Goal: Information Seeking & Learning: Understand process/instructions

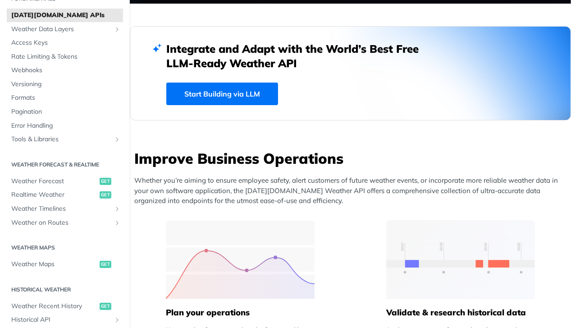
scroll to position [45, 0]
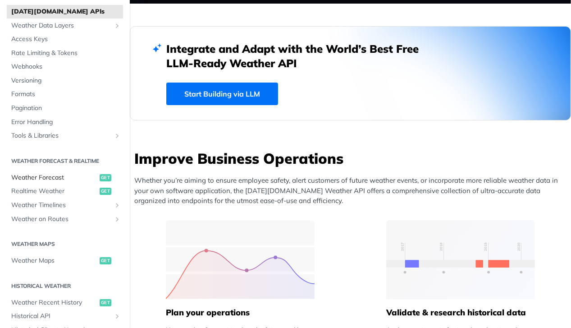
click at [58, 178] on span "Weather Forecast" at bounding box center [54, 177] width 86 height 9
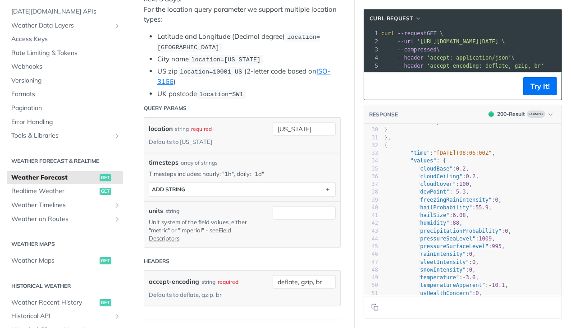
scroll to position [237, 0]
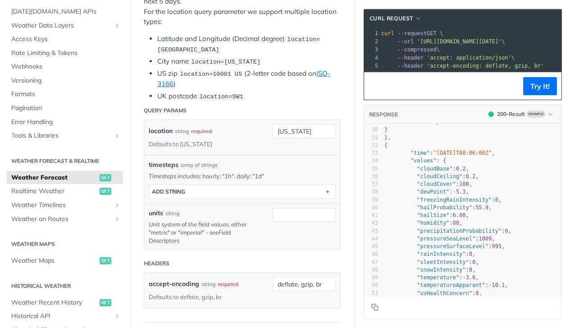
click at [166, 236] on link "Field Descriptors" at bounding box center [190, 236] width 82 height 15
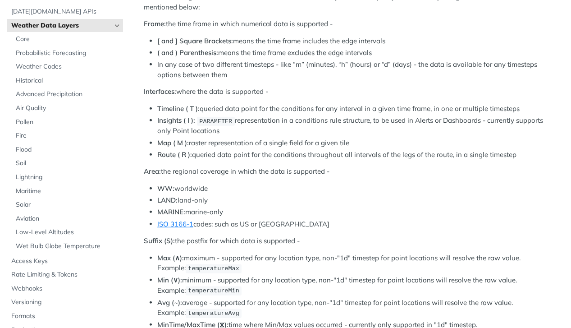
scroll to position [382, 0]
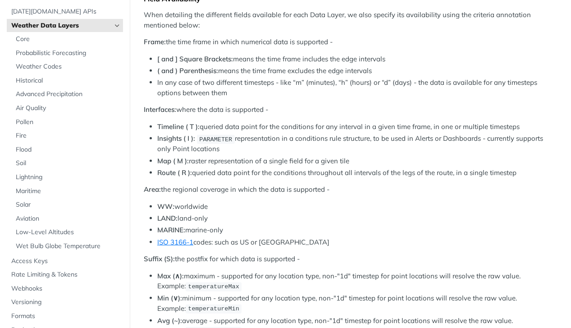
click at [342, 232] on li "MARINE: marine-only" at bounding box center [357, 230] width 400 height 10
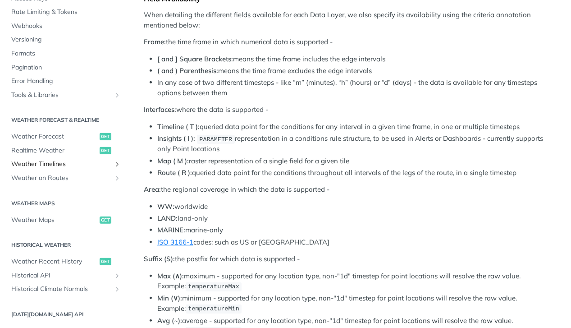
click at [114, 165] on icon "Show subpages for Weather Timelines" at bounding box center [117, 163] width 7 height 7
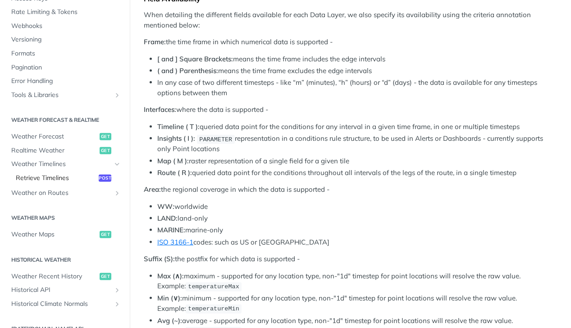
click at [55, 179] on span "Retrieve Timelines" at bounding box center [56, 178] width 81 height 9
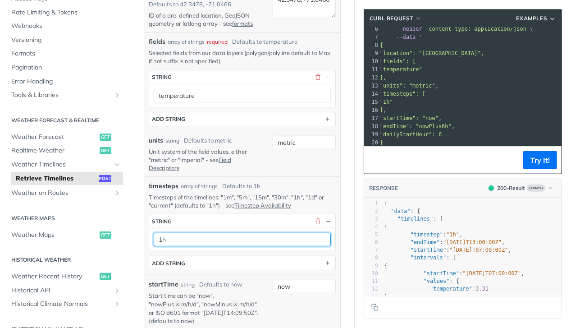
click at [306, 246] on input "1h" at bounding box center [242, 240] width 177 height 14
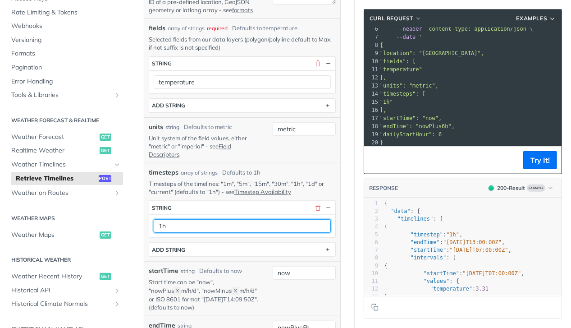
scroll to position [225, 0]
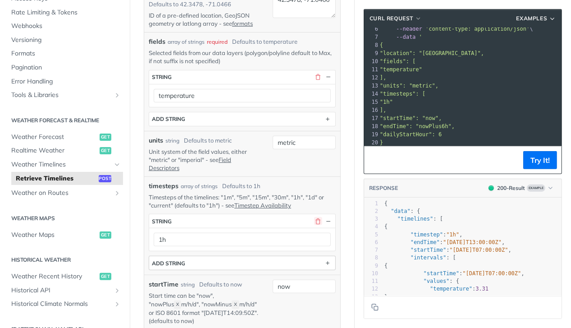
click at [314, 225] on button "button" at bounding box center [318, 221] width 8 height 8
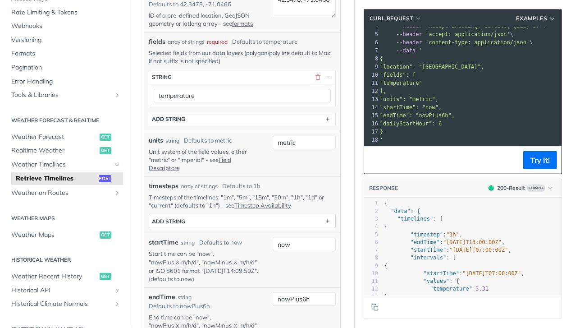
scroll to position [38, 0]
click at [537, 162] on button "Try It!" at bounding box center [540, 160] width 34 height 18
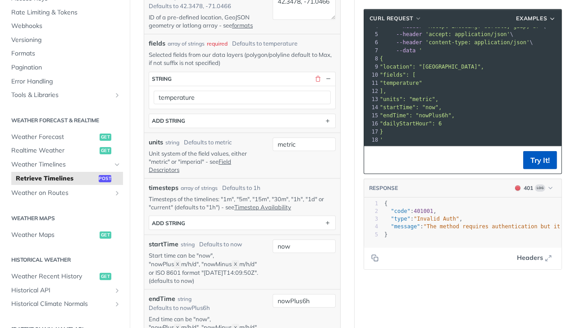
scroll to position [121, 0]
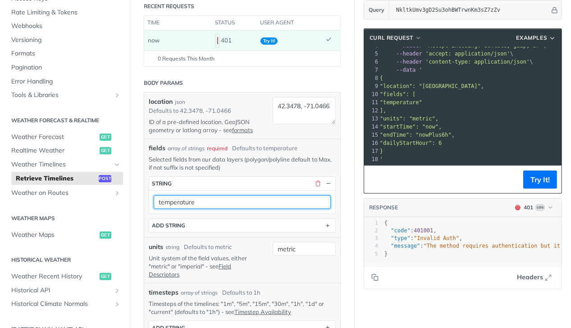
click at [180, 209] on input "temperature" at bounding box center [242, 202] width 177 height 14
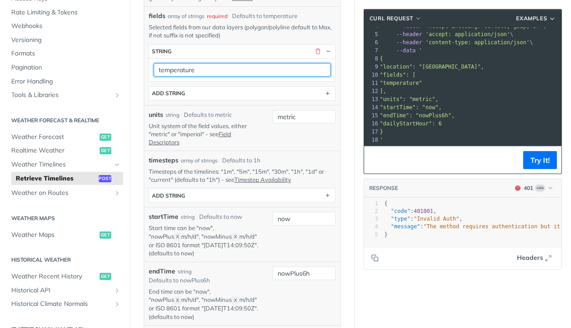
scroll to position [256, 0]
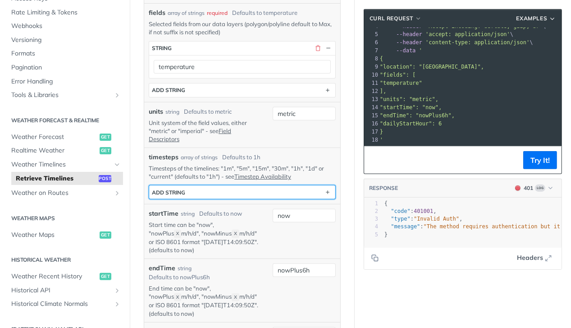
click at [200, 194] on button "ADD string" at bounding box center [242, 192] width 186 height 14
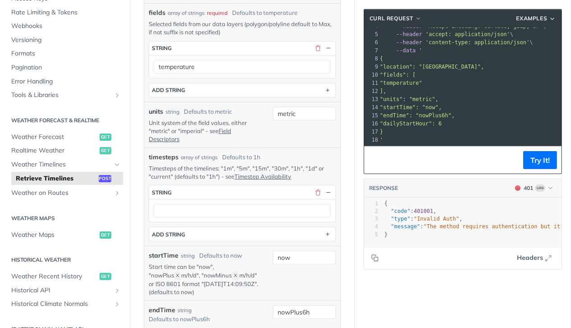
click at [189, 222] on div at bounding box center [242, 210] width 186 height 23
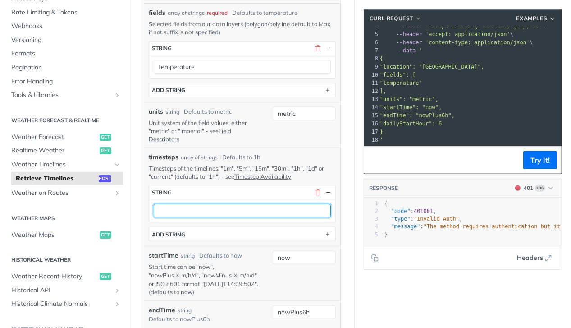
click at [184, 213] on input "text" at bounding box center [242, 211] width 177 height 14
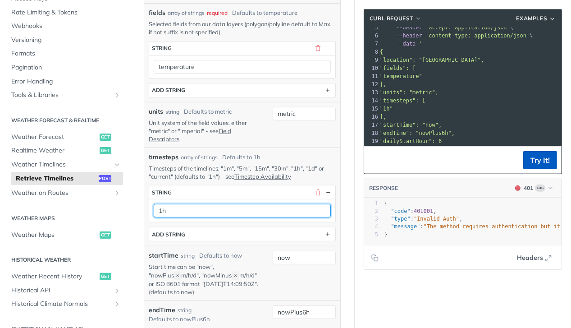
type input "1h"
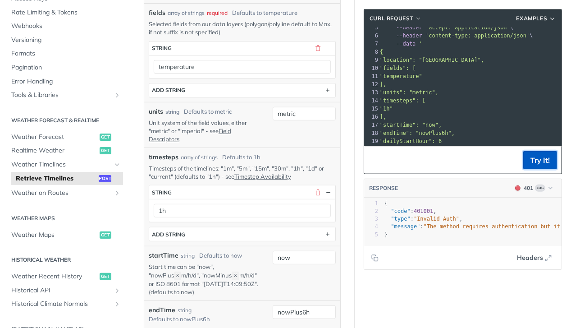
click at [531, 157] on button "Try It!" at bounding box center [540, 160] width 34 height 18
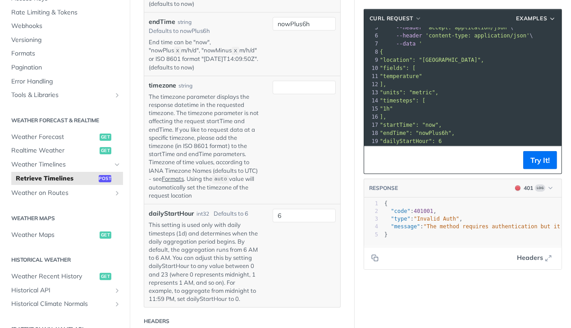
scroll to position [572, 0]
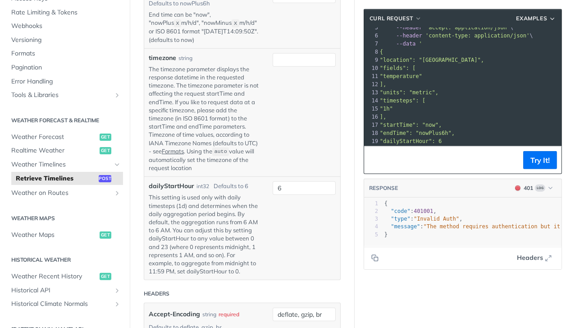
click at [158, 63] on label "timezone" at bounding box center [162, 57] width 27 height 9
click at [273, 67] on input "timezone" at bounding box center [304, 60] width 63 height 14
click at [158, 63] on label "timezone" at bounding box center [162, 57] width 27 height 9
click at [273, 67] on input "timezone" at bounding box center [304, 60] width 63 height 14
copy label "timezone"
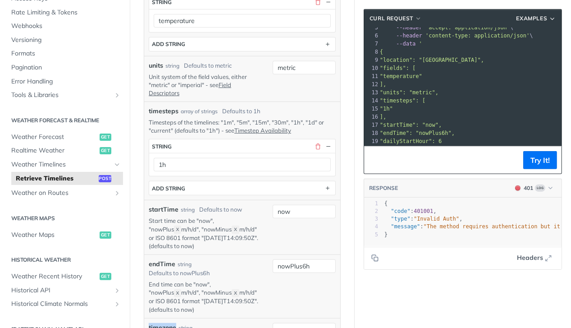
scroll to position [301, 0]
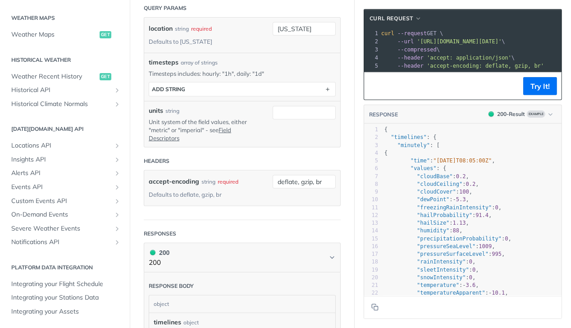
scroll to position [316, 0]
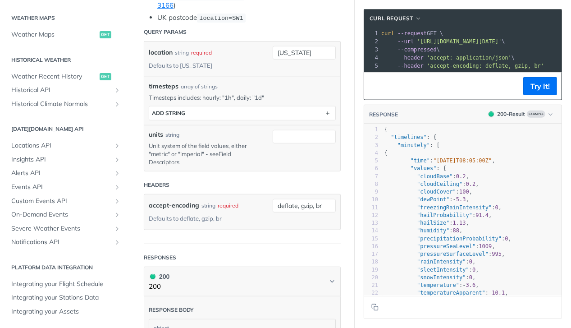
click at [229, 152] on link "Field Descriptors" at bounding box center [190, 157] width 82 height 15
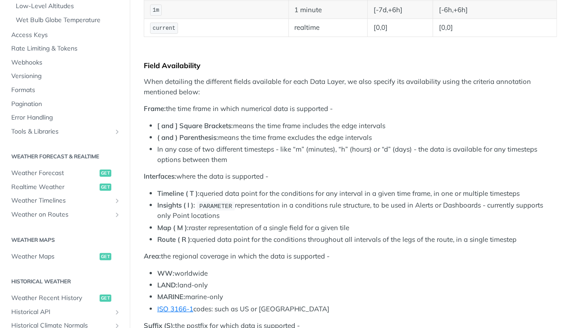
scroll to position [493, 0]
